Goal: Check status: Check status

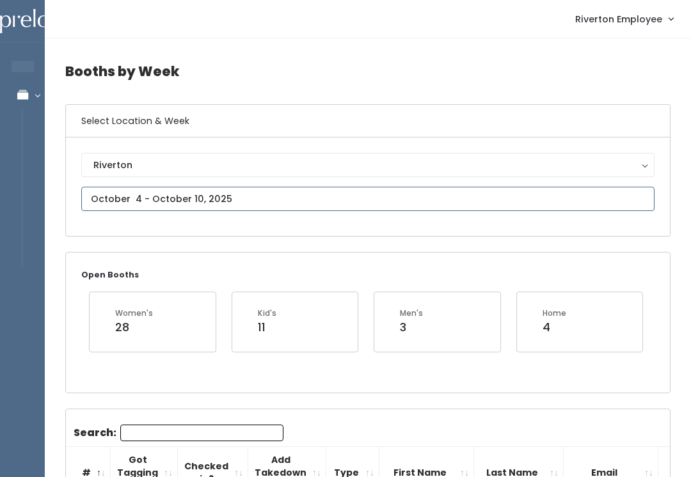
click at [237, 196] on input "text" at bounding box center [367, 199] width 573 height 24
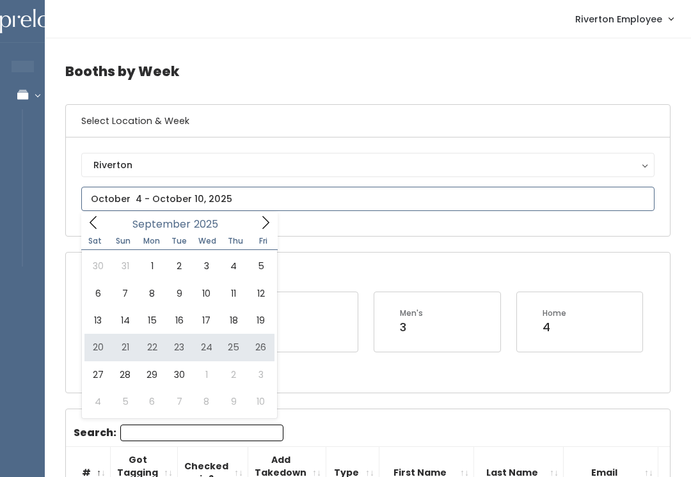
type input "September 20 to September 26"
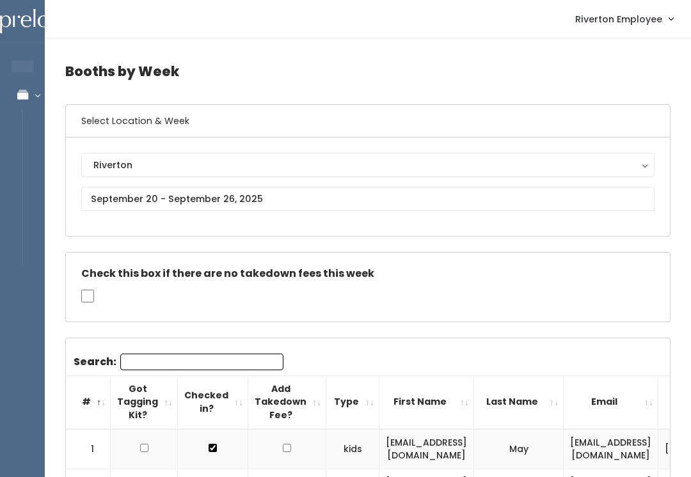
click at [258, 164] on div "Riverton" at bounding box center [367, 165] width 549 height 14
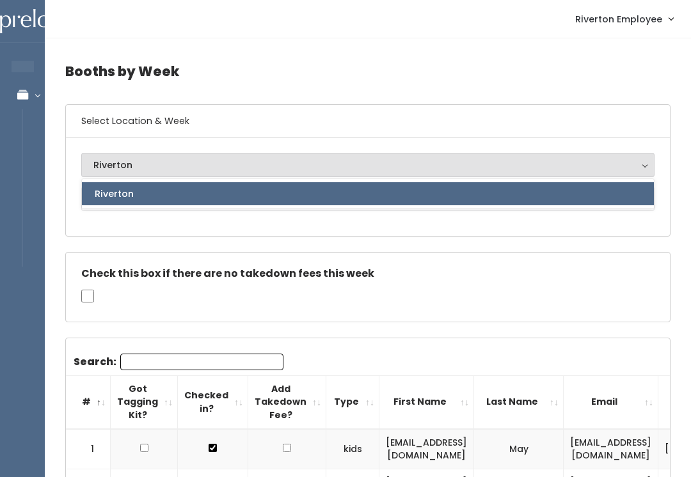
click at [430, 272] on h5 "Check this box if there are no takedown fees this week" at bounding box center [367, 274] width 573 height 12
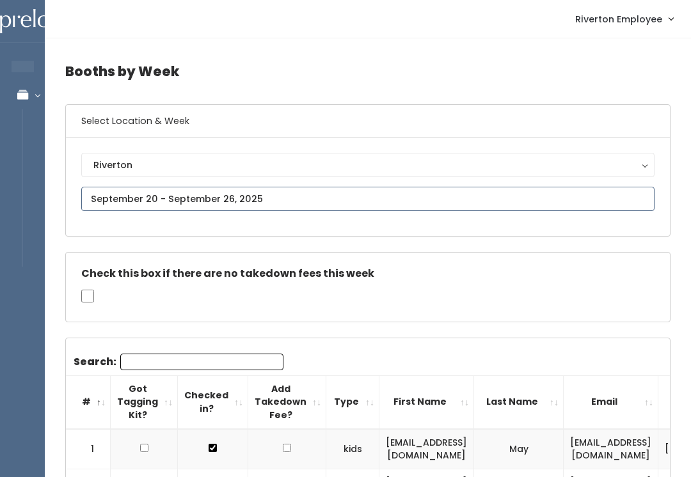
click at [267, 194] on input "text" at bounding box center [367, 199] width 573 height 24
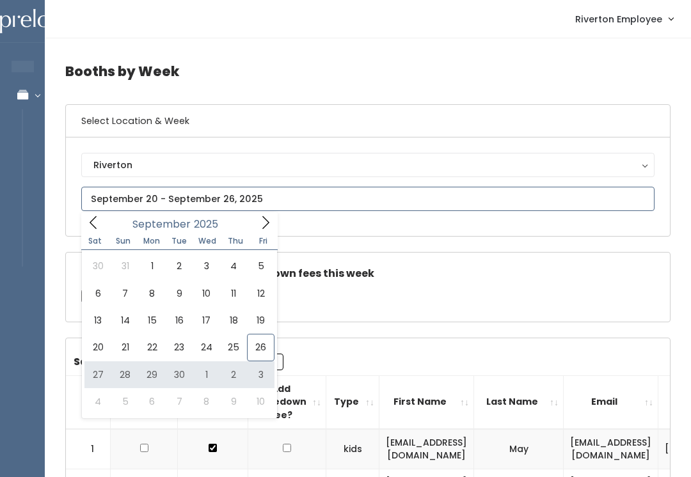
type input "[DATE] to [DATE]"
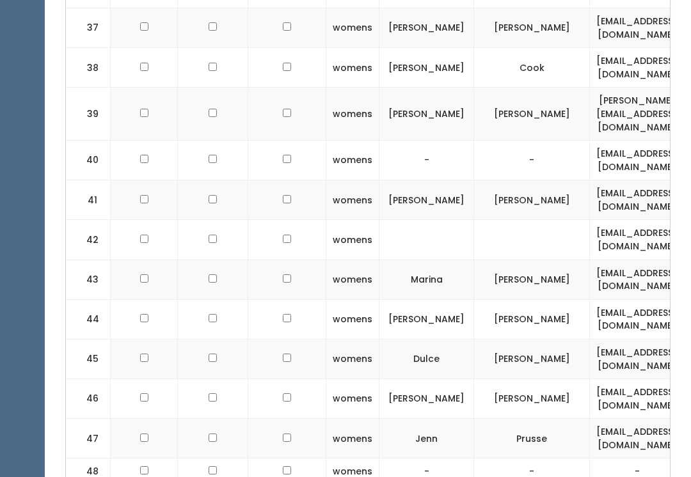
scroll to position [1945, 0]
